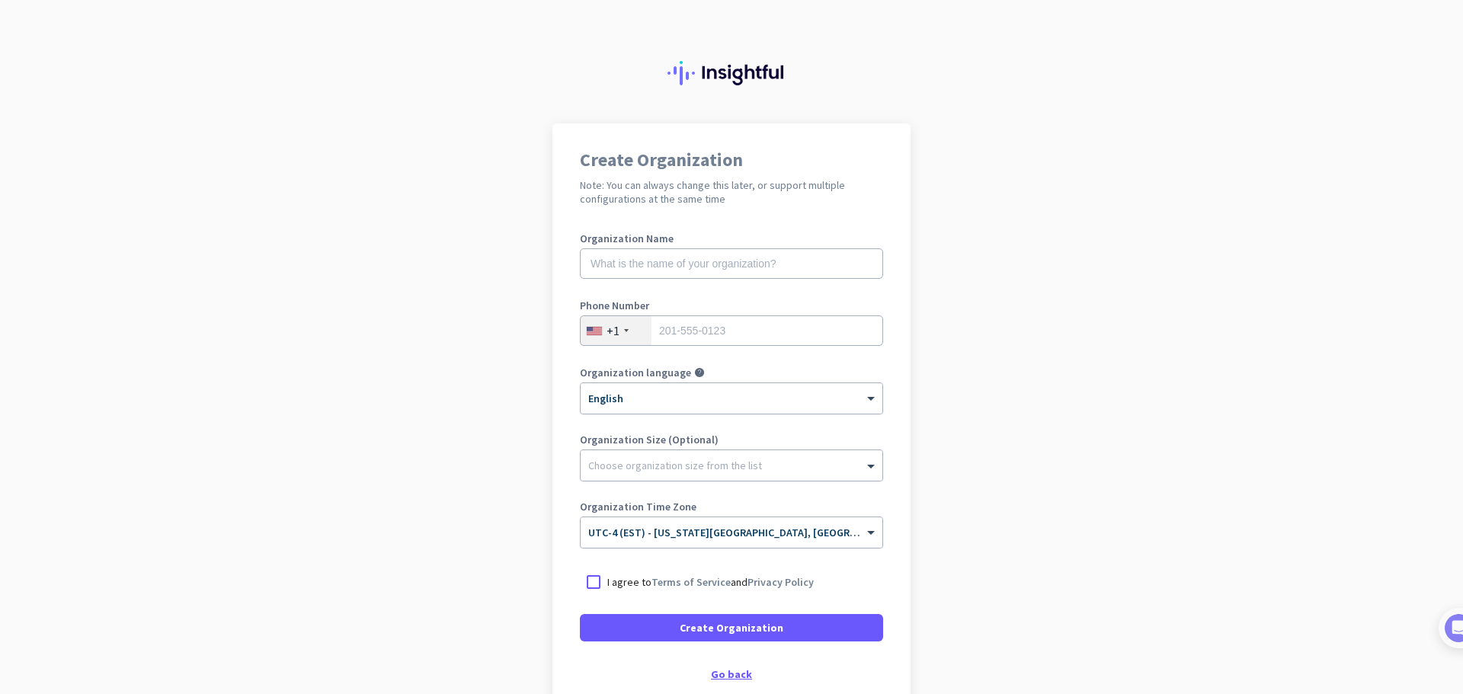
click at [722, 670] on div "Go back" at bounding box center [731, 674] width 303 height 11
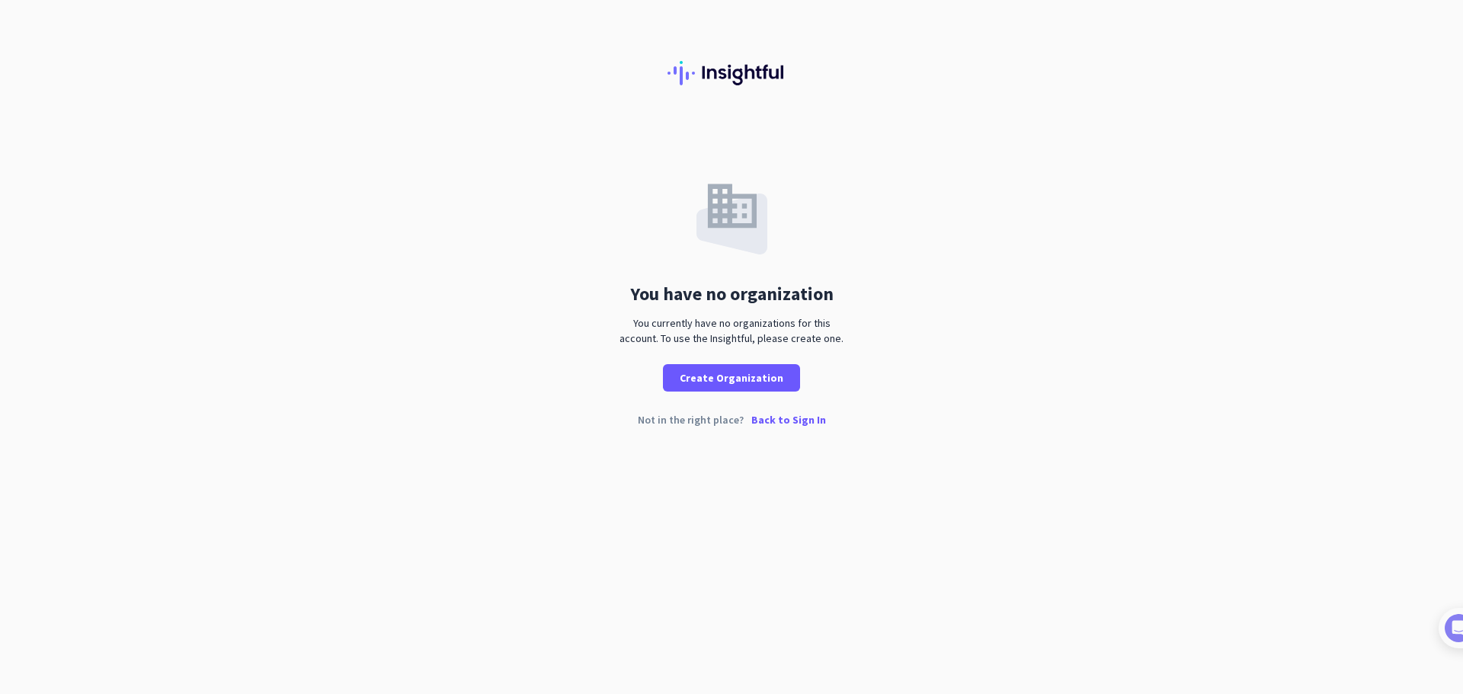
click at [774, 420] on p "Back to Sign In" at bounding box center [788, 420] width 75 height 11
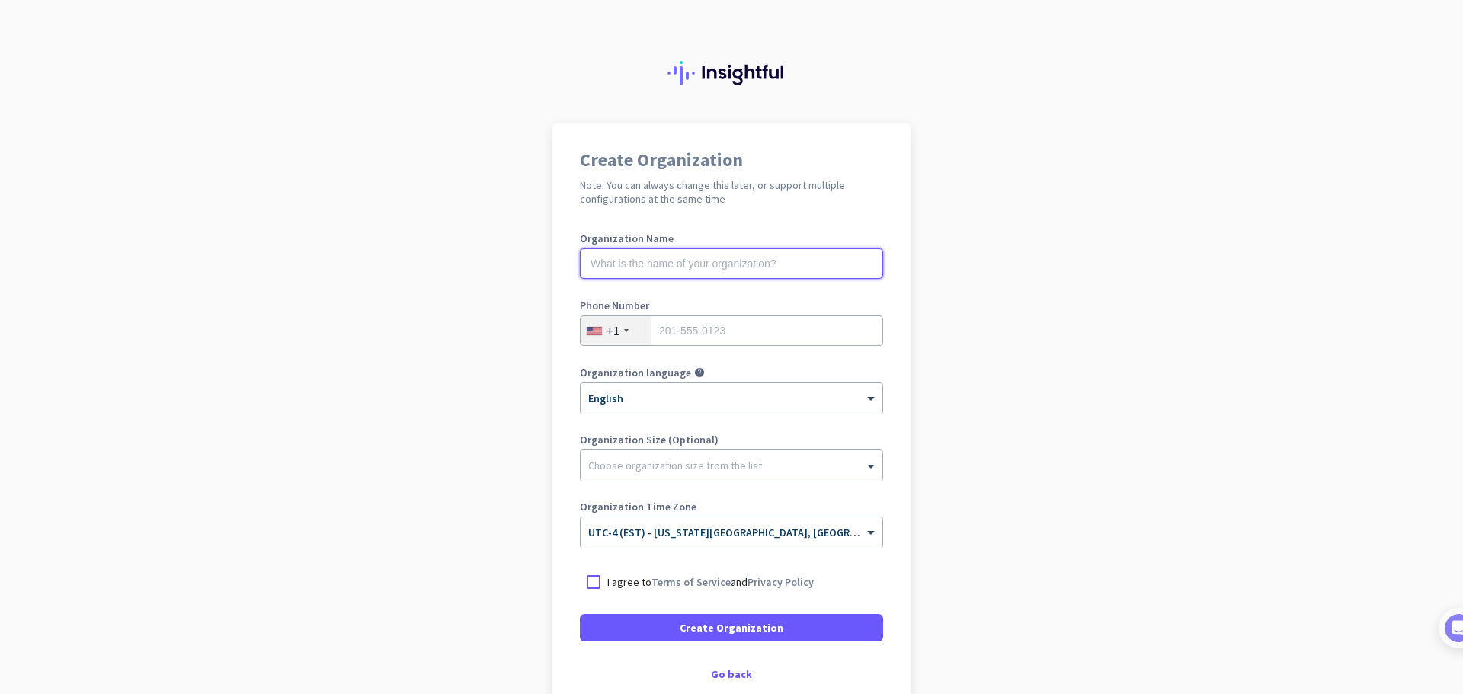
click at [695, 268] on input "text" at bounding box center [731, 263] width 303 height 30
click at [729, 674] on div "Go back" at bounding box center [731, 674] width 303 height 11
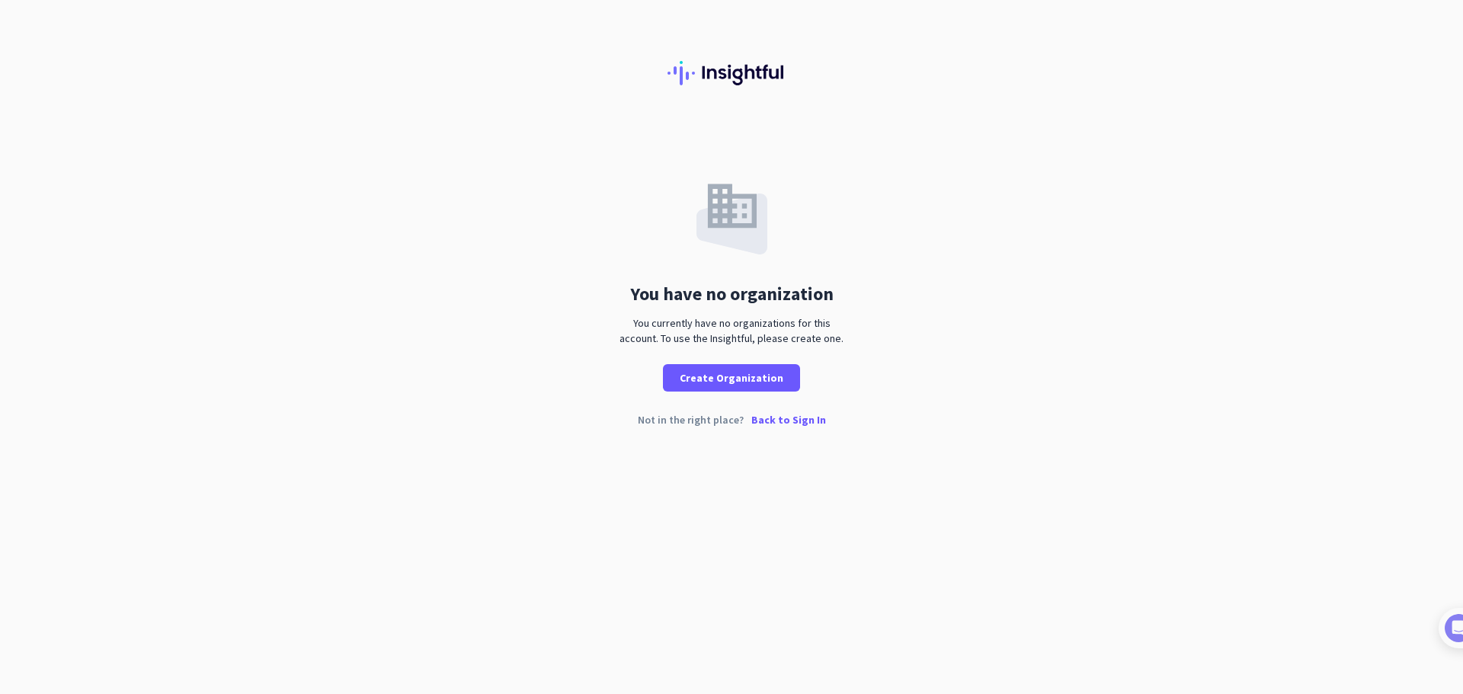
click at [774, 416] on p "Back to Sign In" at bounding box center [788, 420] width 75 height 11
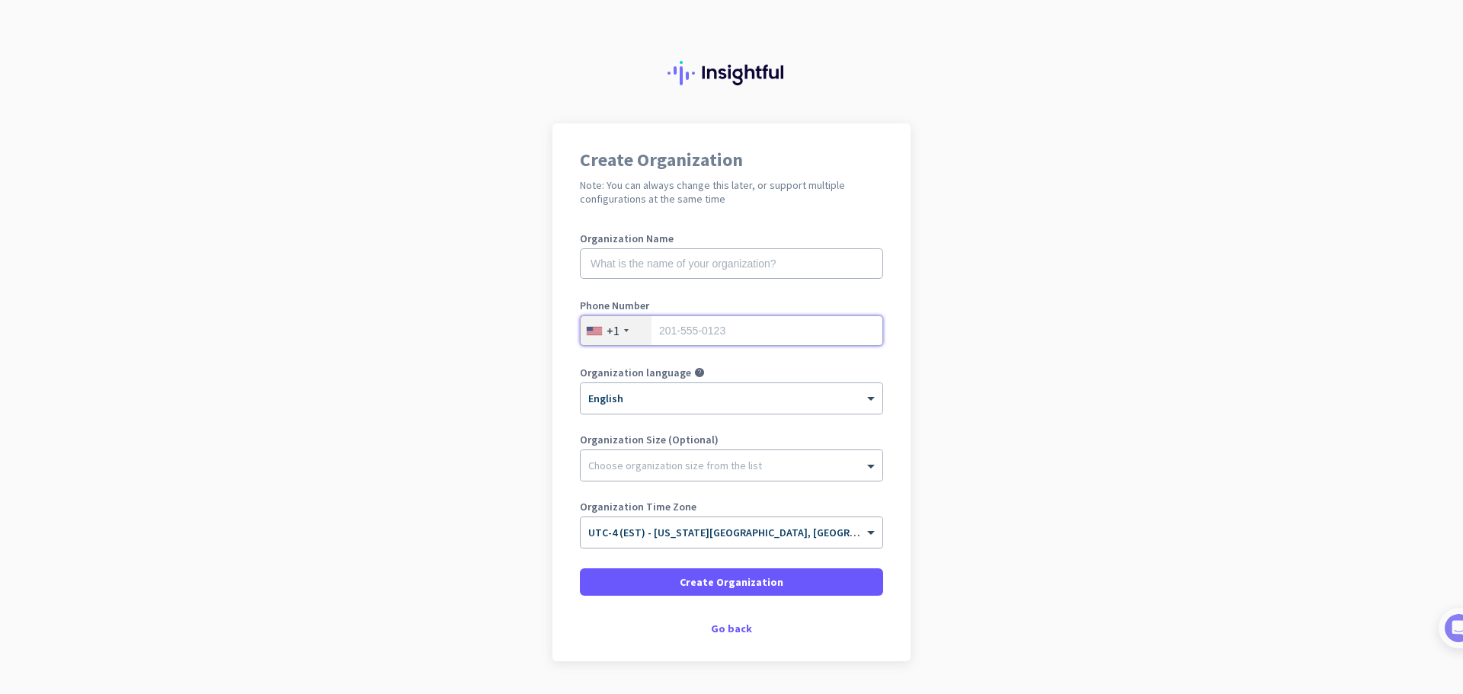
click at [698, 334] on input "tel" at bounding box center [731, 331] width 303 height 30
type input "3053434026"
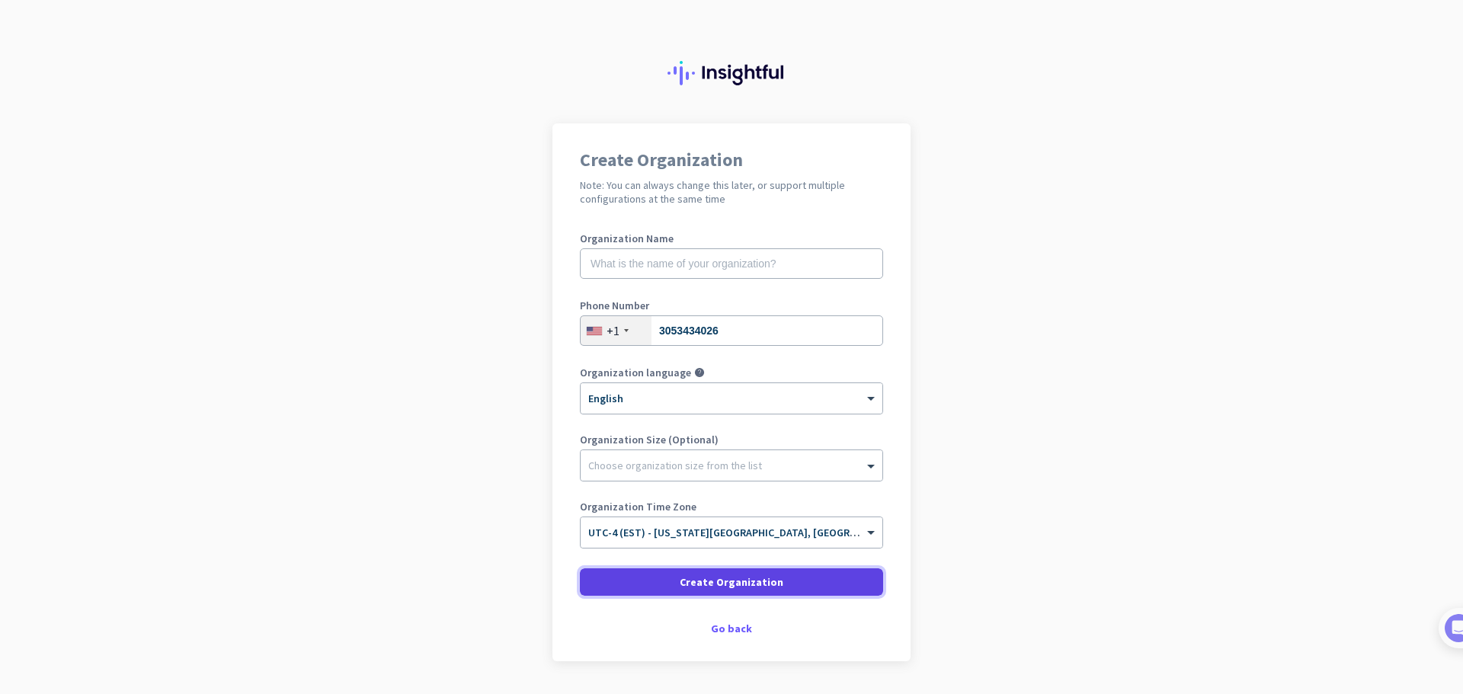
click at [771, 578] on span "Create Organization" at bounding box center [732, 582] width 104 height 15
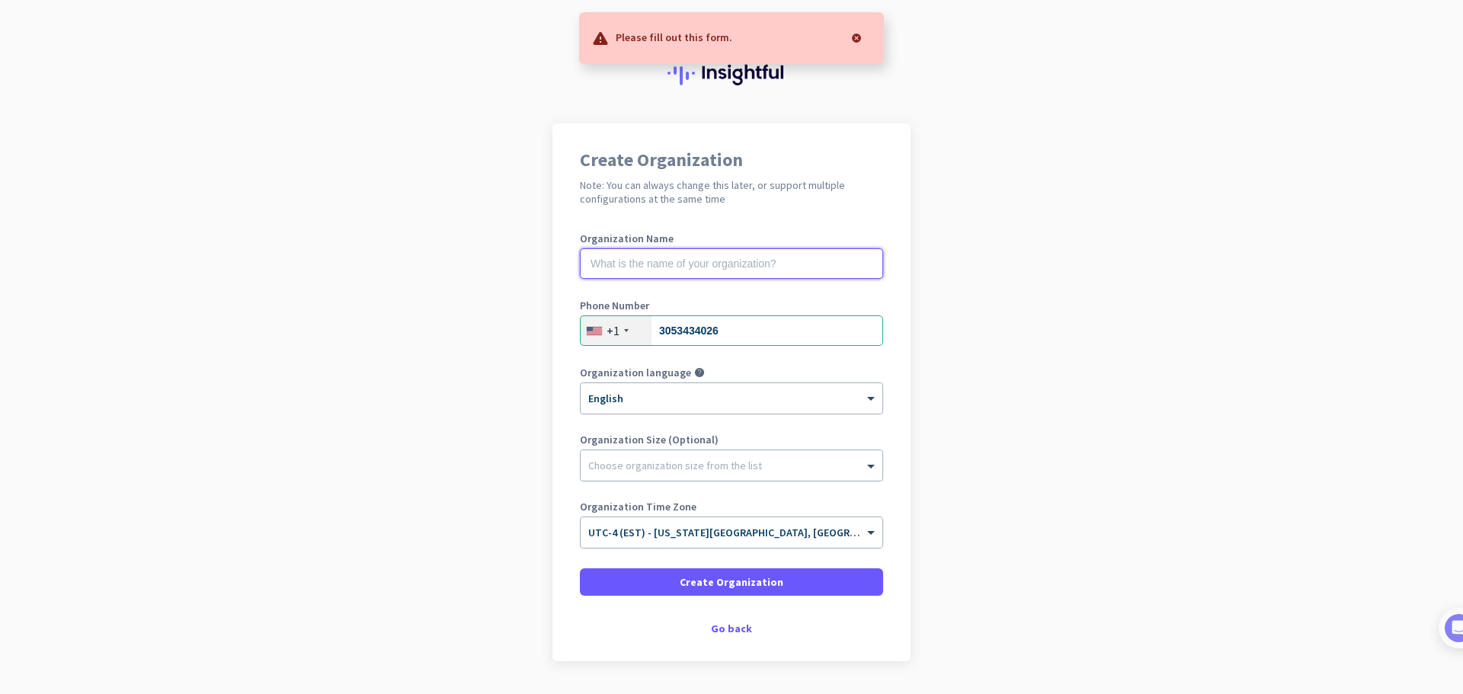
click at [706, 266] on input "text" at bounding box center [731, 263] width 303 height 30
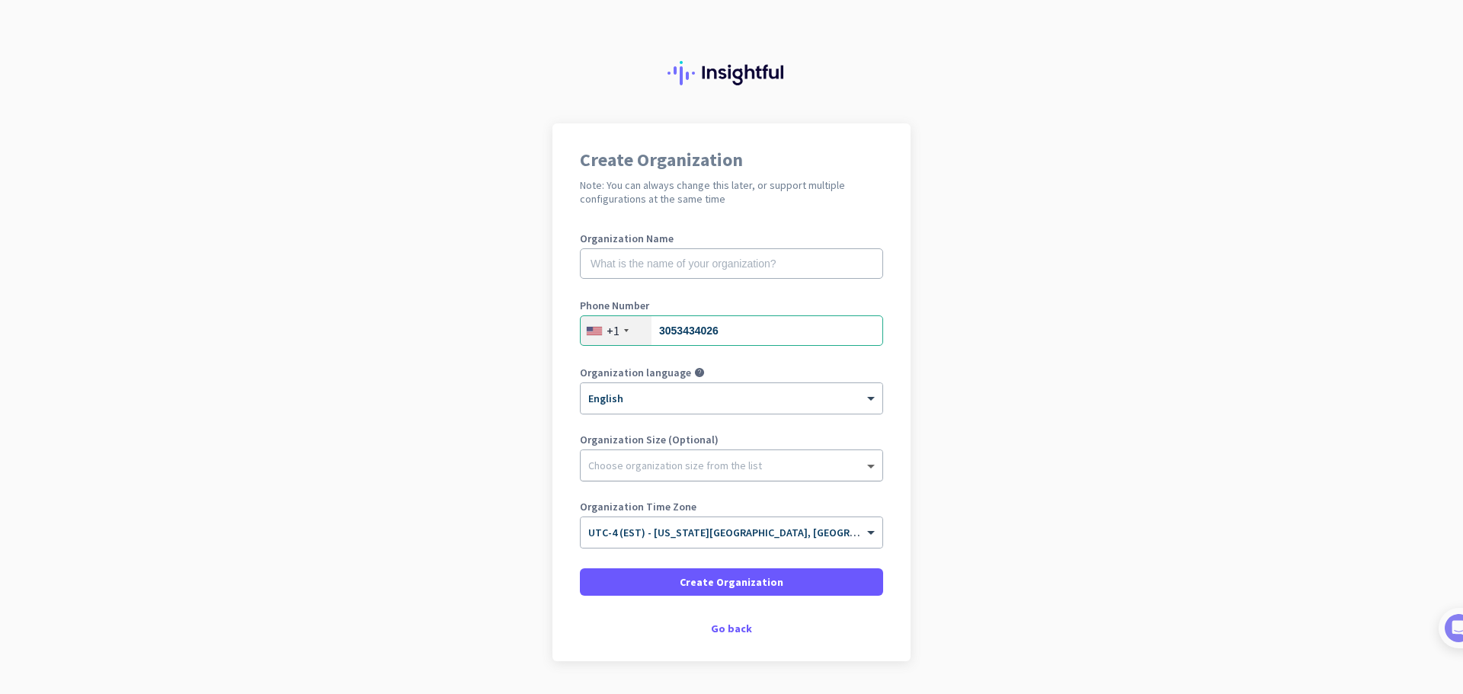
click at [863, 467] on span at bounding box center [872, 465] width 19 height 15
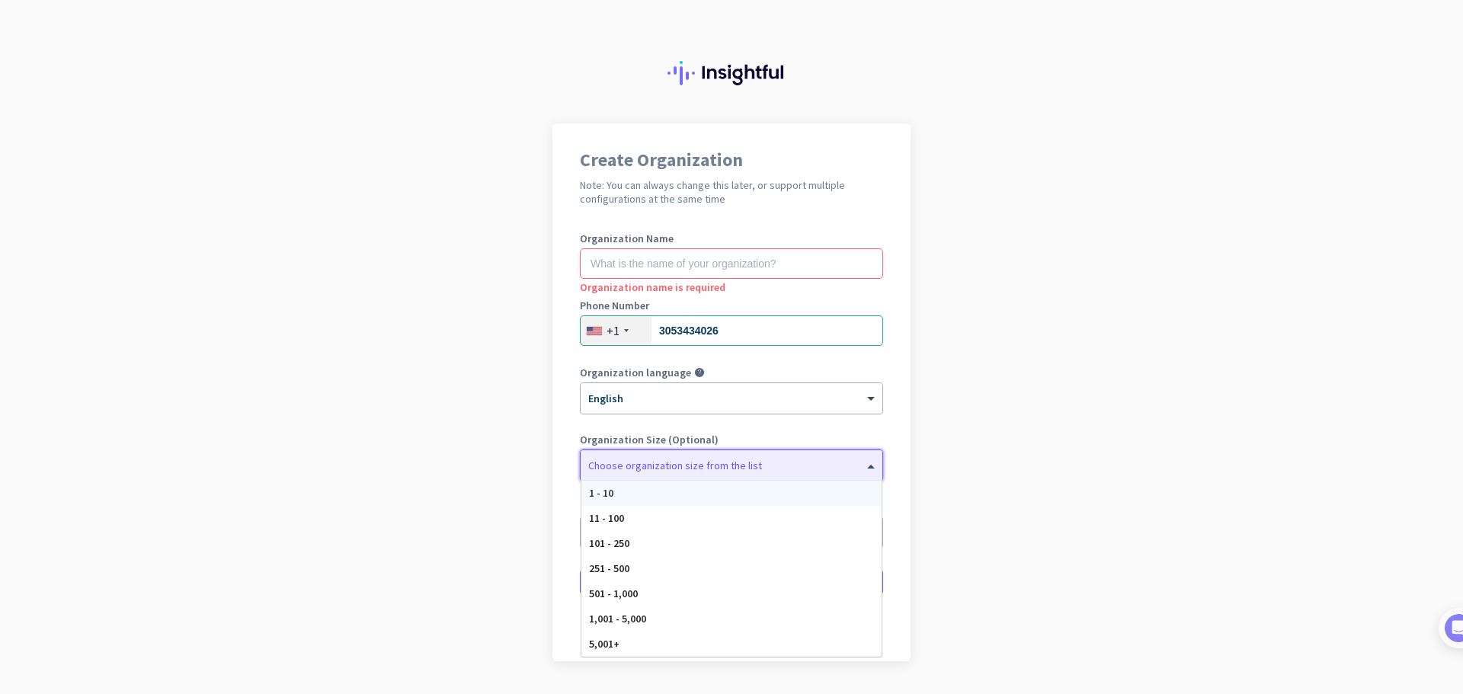
click at [863, 467] on span at bounding box center [872, 465] width 19 height 15
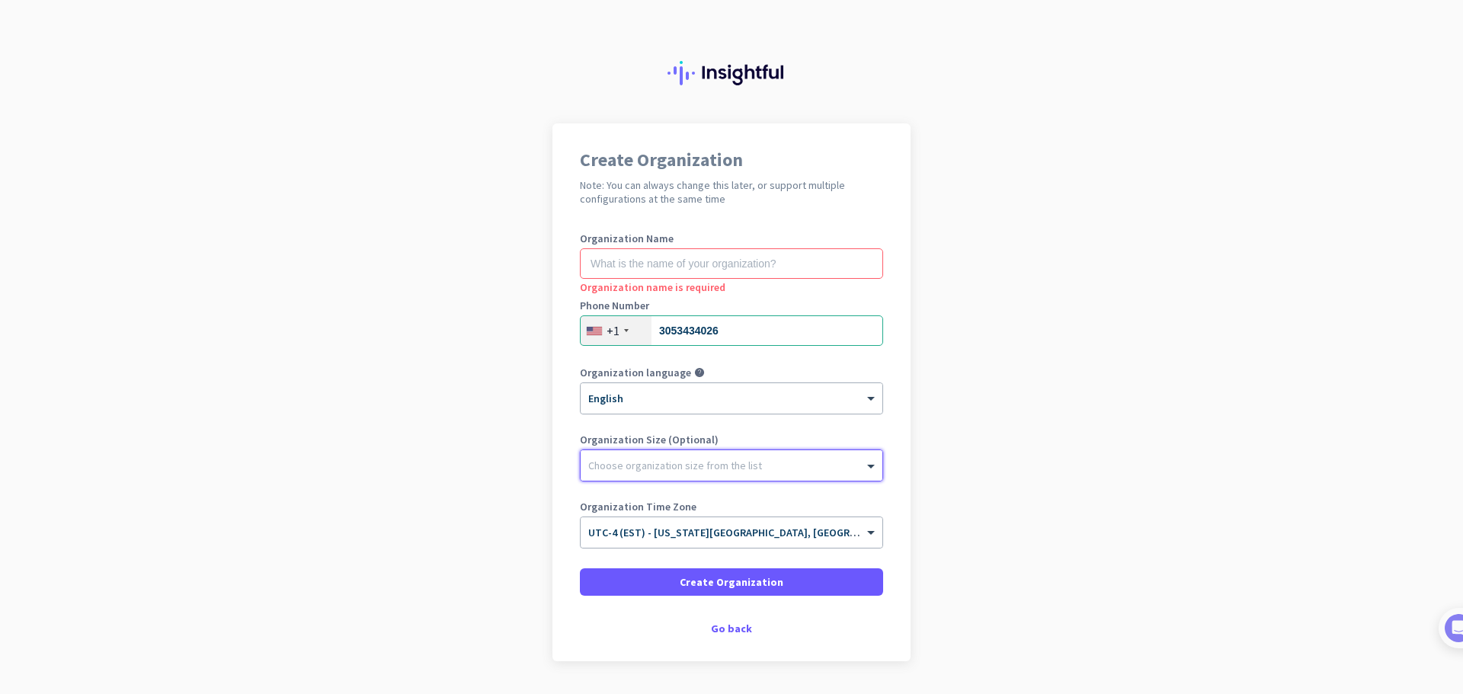
click at [907, 446] on app-onboarding-organization "Create Organization Note: You can always change this later, or support multiple…" at bounding box center [731, 430] width 1463 height 614
click at [712, 267] on input "text" at bounding box center [731, 263] width 303 height 30
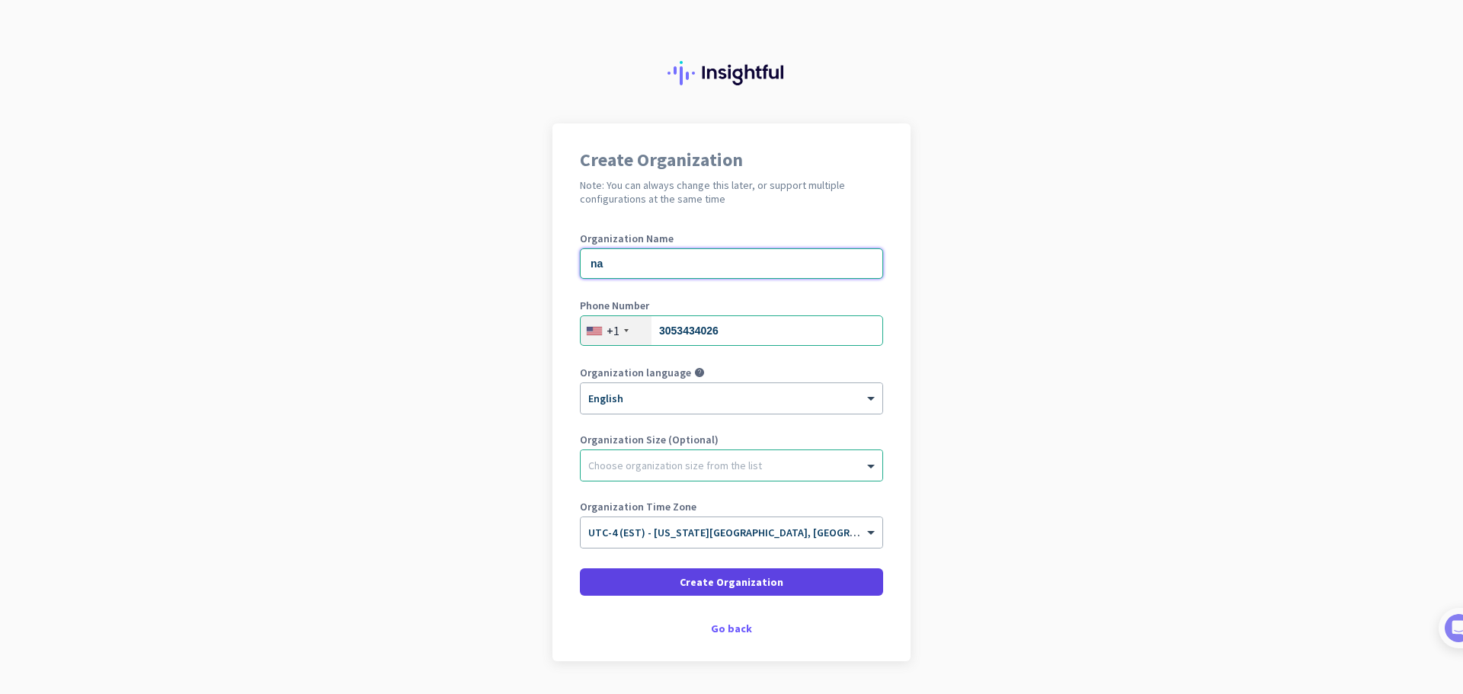
type input "na"
click at [821, 585] on span at bounding box center [731, 582] width 303 height 37
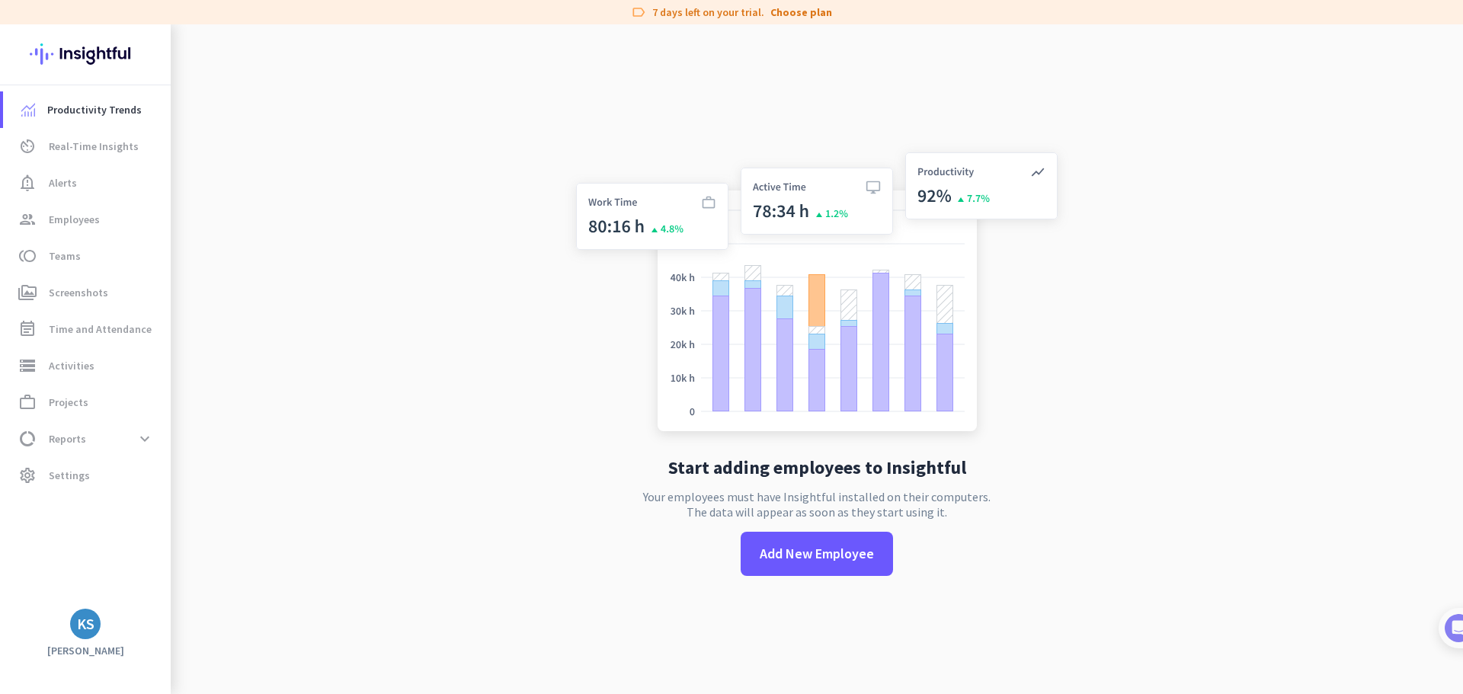
click at [88, 629] on div "KS" at bounding box center [86, 624] width 18 height 15
click at [171, 516] on span "Personal Settings" at bounding box center [166, 513] width 92 height 14
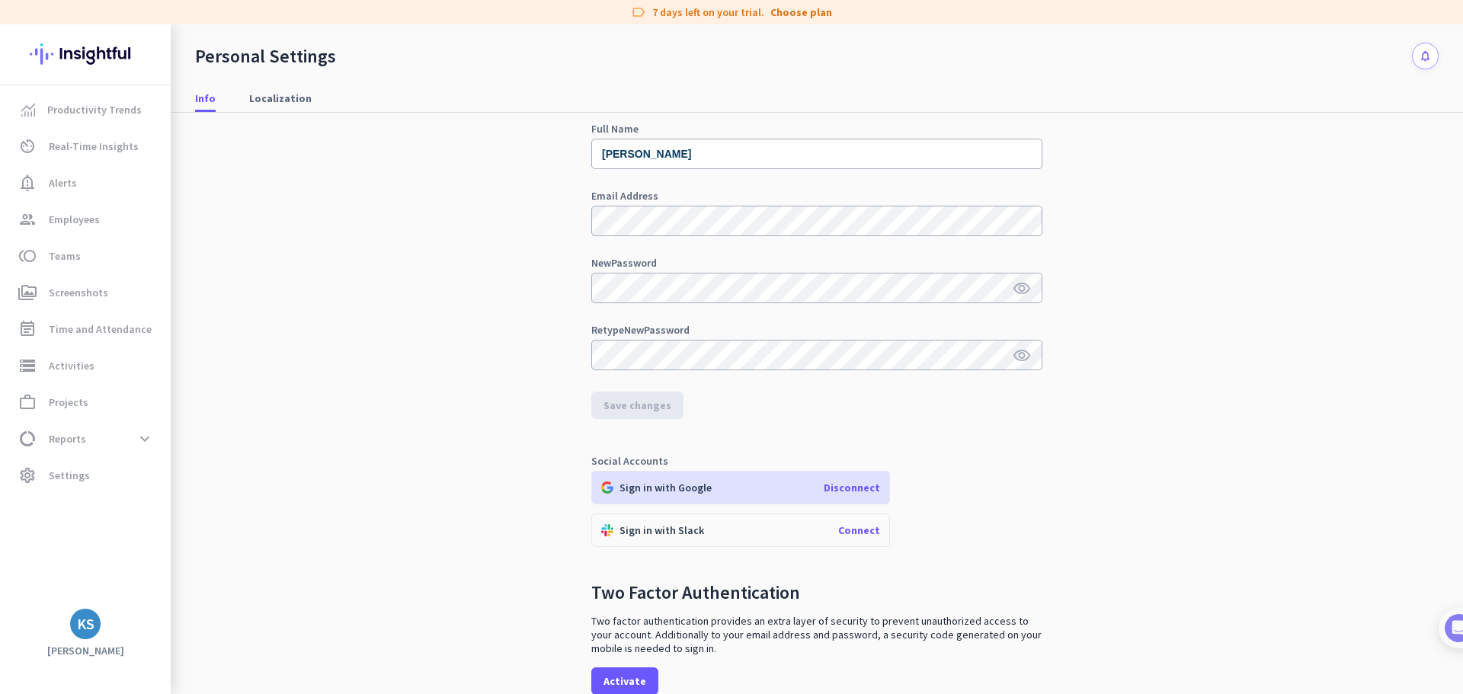
scroll to position [136, 0]
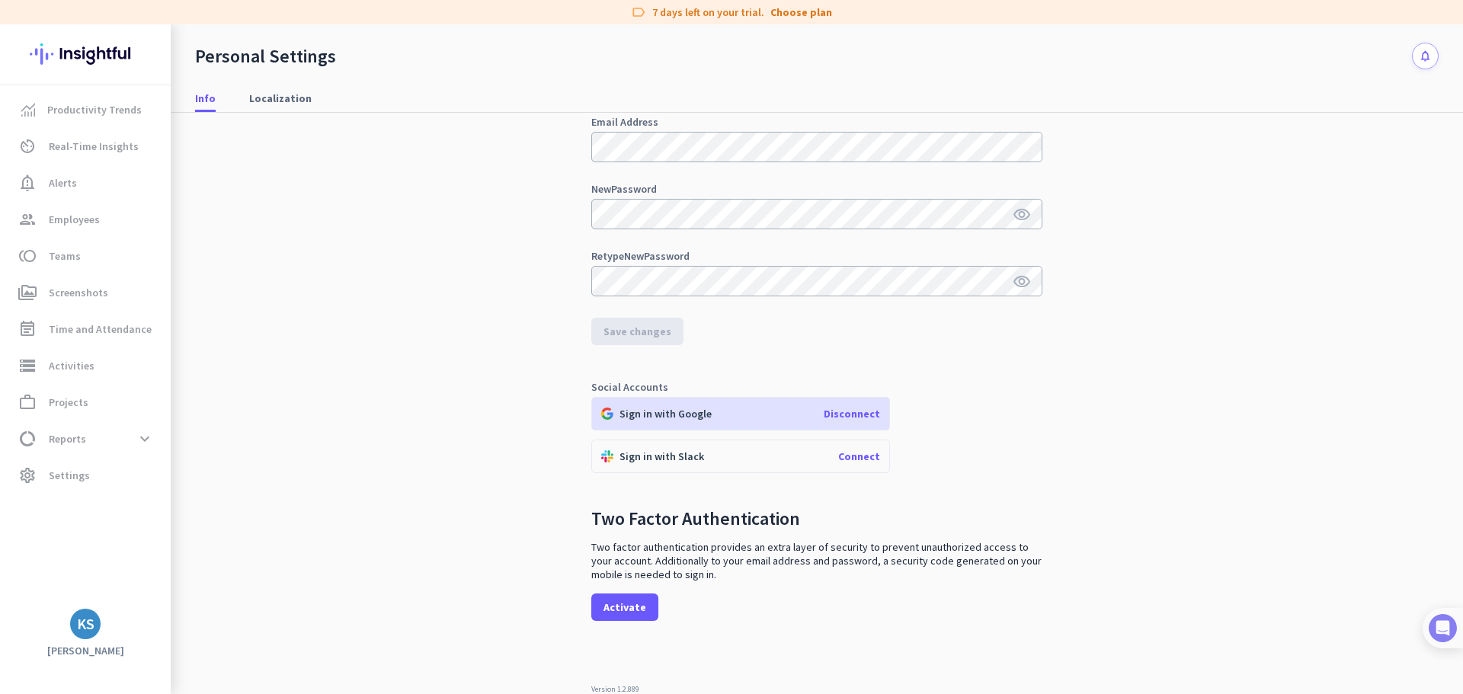
click at [1456, 626] on img at bounding box center [1443, 628] width 28 height 28
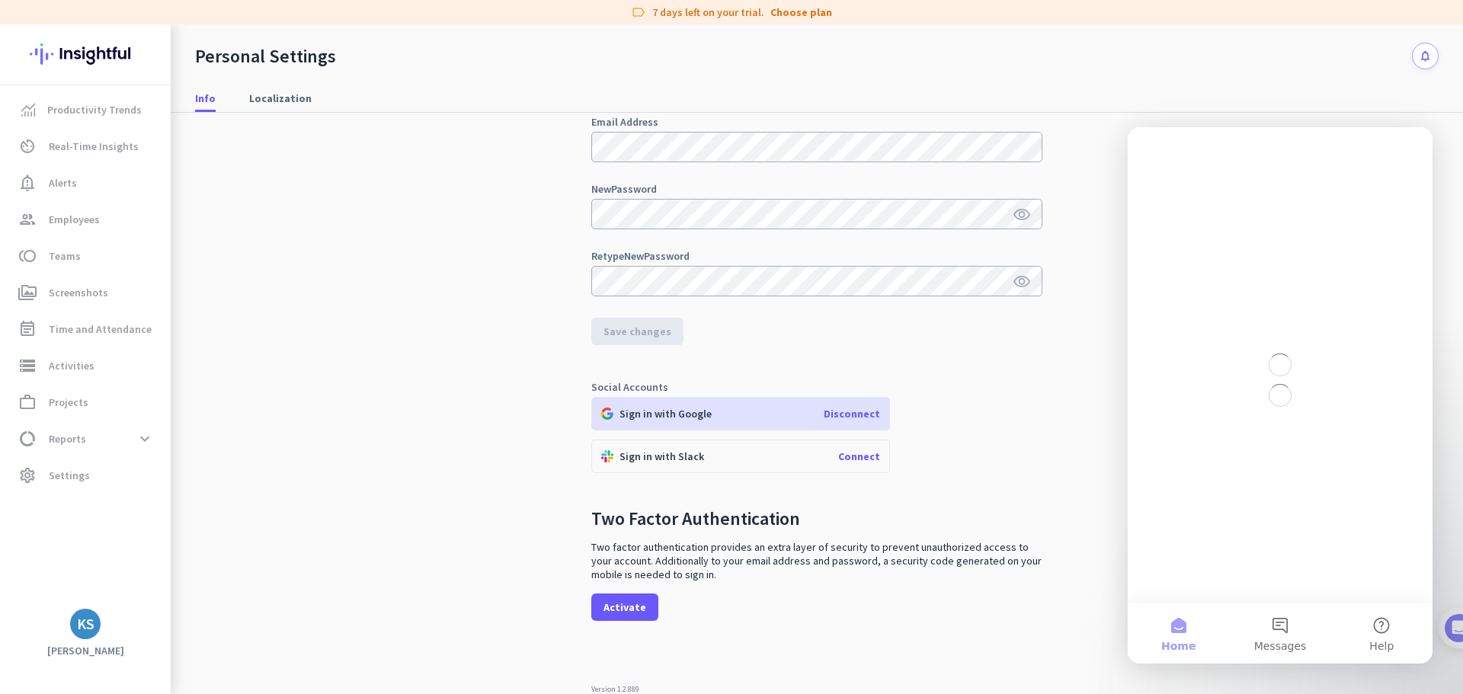
scroll to position [0, 0]
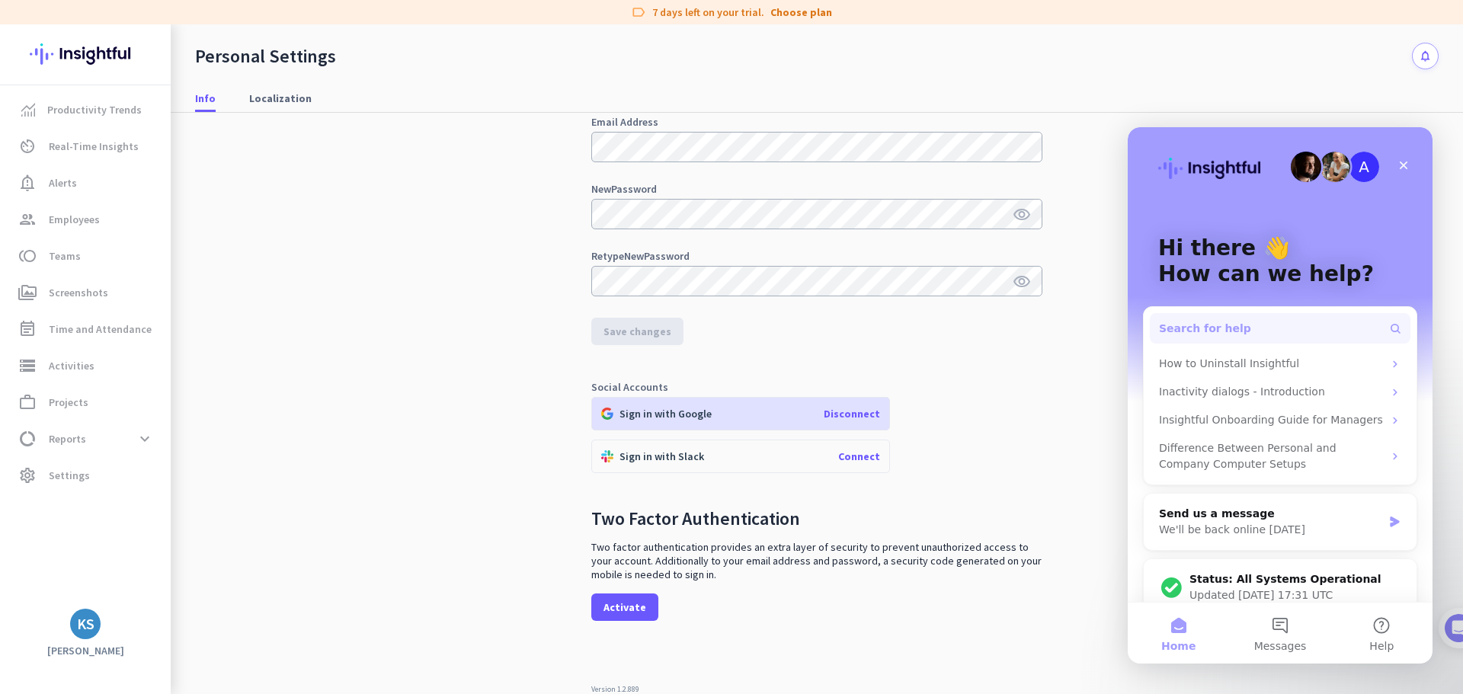
click at [1312, 322] on button "Search for help" at bounding box center [1280, 328] width 261 height 30
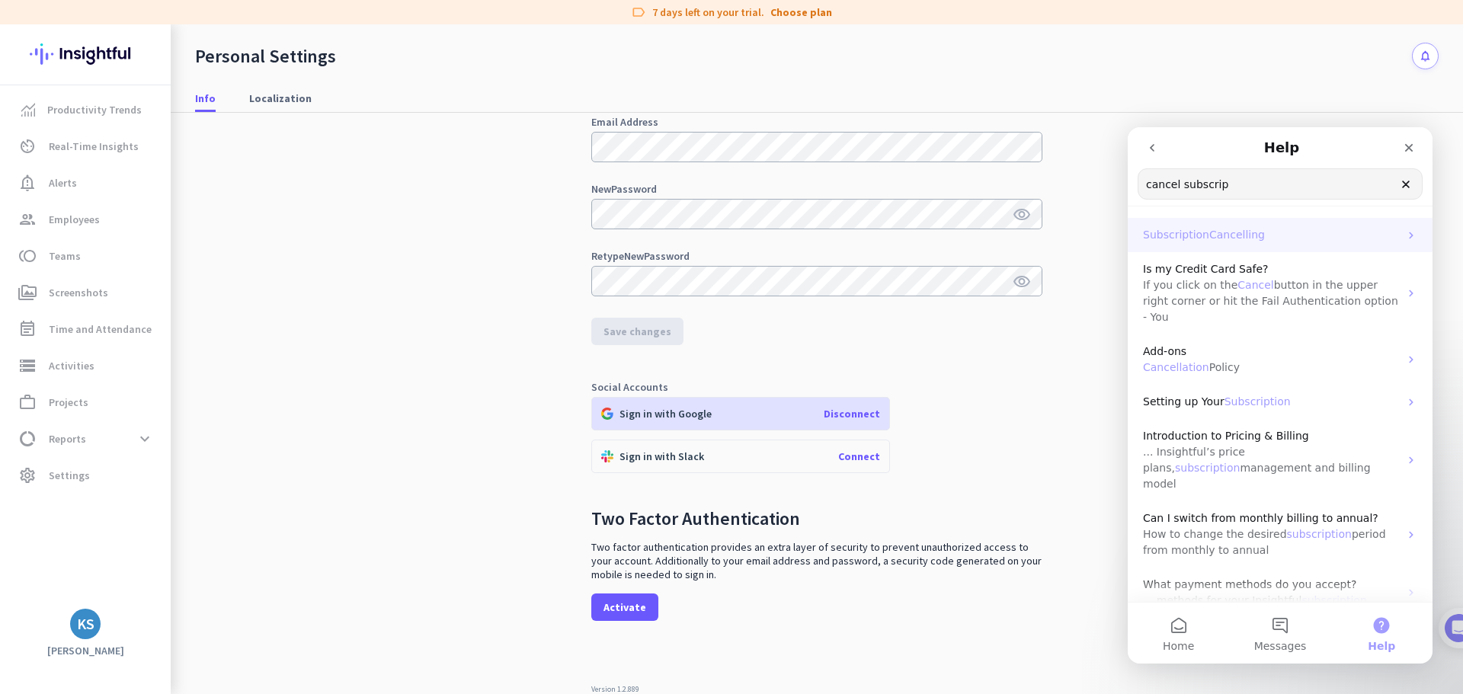
type input "cancel subscrip"
click at [1264, 239] on p "Subscription Cancelling" at bounding box center [1271, 235] width 256 height 16
